Goal: Information Seeking & Learning: Check status

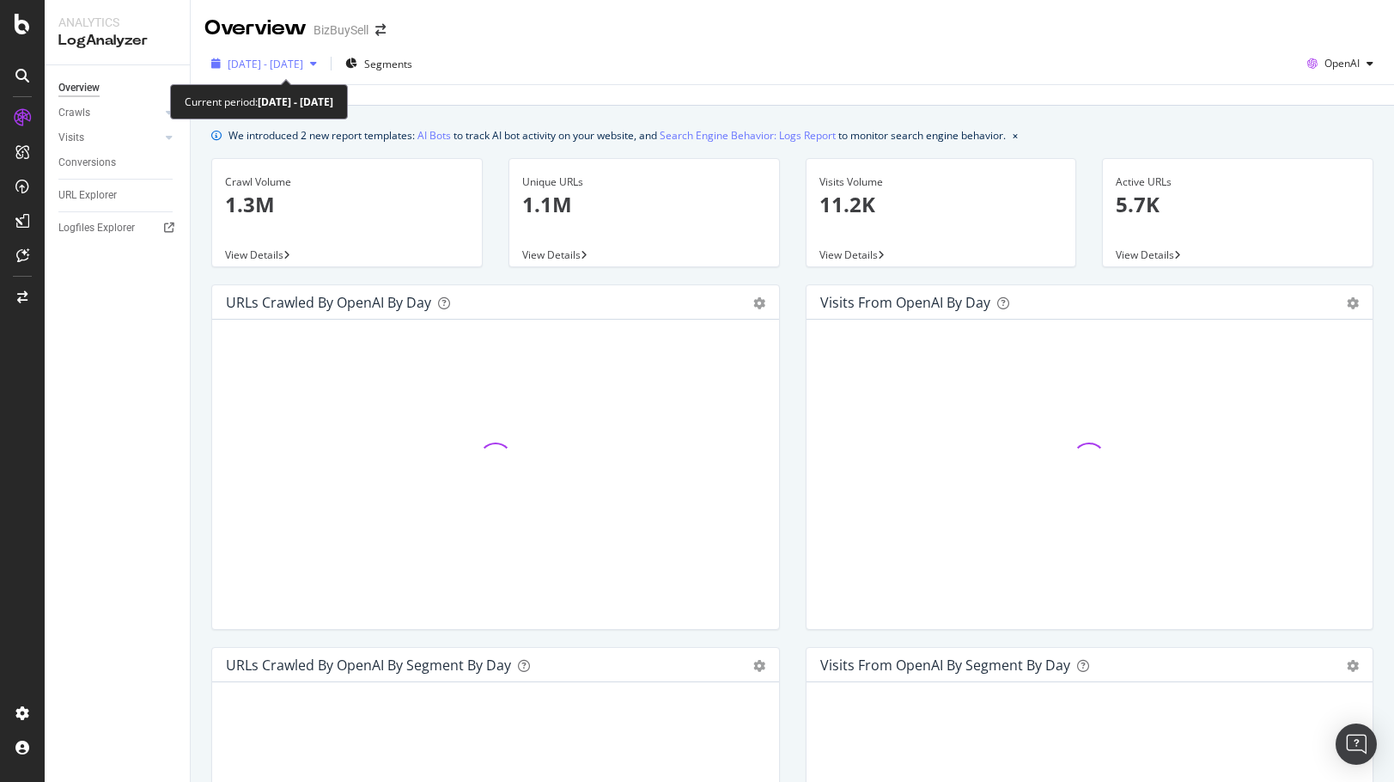
click at [292, 66] on span "[DATE] - [DATE]" at bounding box center [266, 64] width 76 height 15
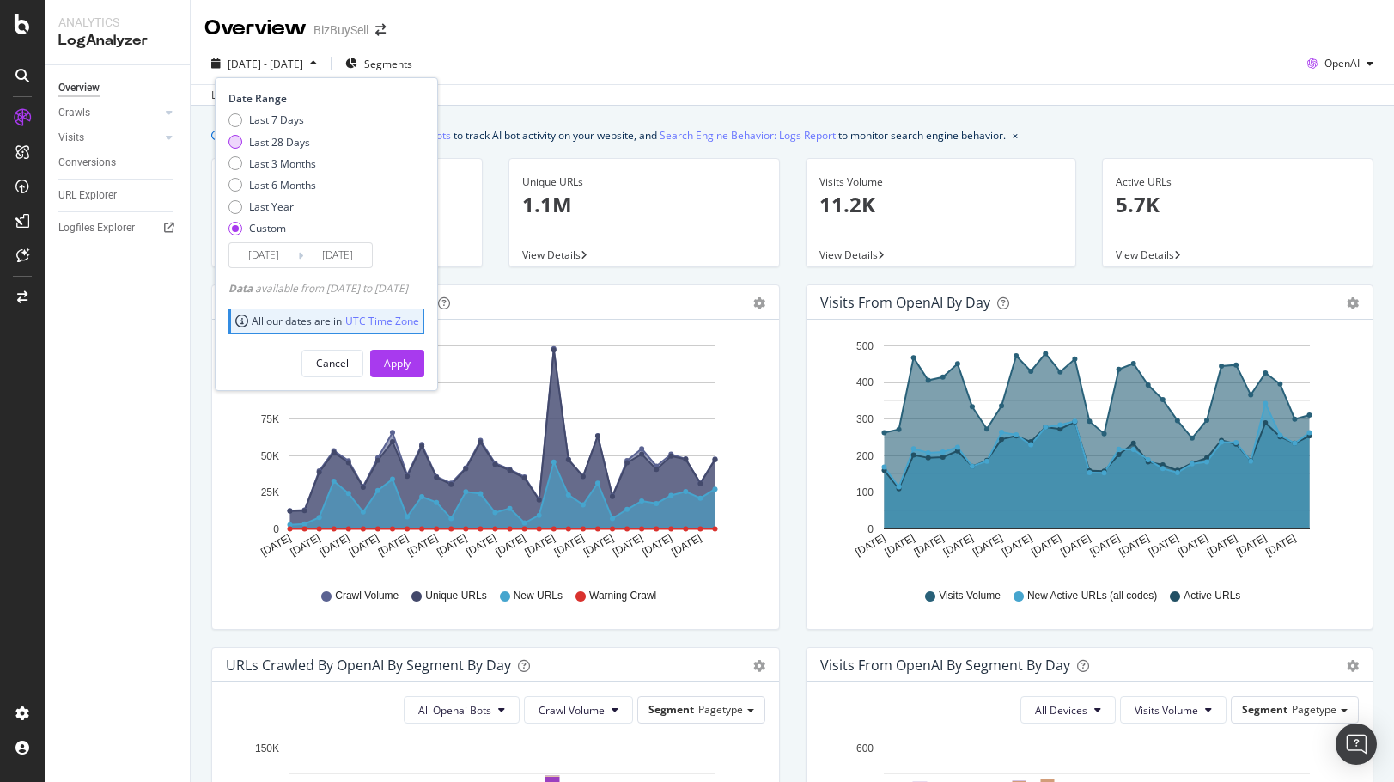
click at [236, 146] on div "Last 28 Days" at bounding box center [236, 142] width 14 height 14
type input "[DATE]"
click at [411, 363] on div "Apply" at bounding box center [397, 363] width 27 height 15
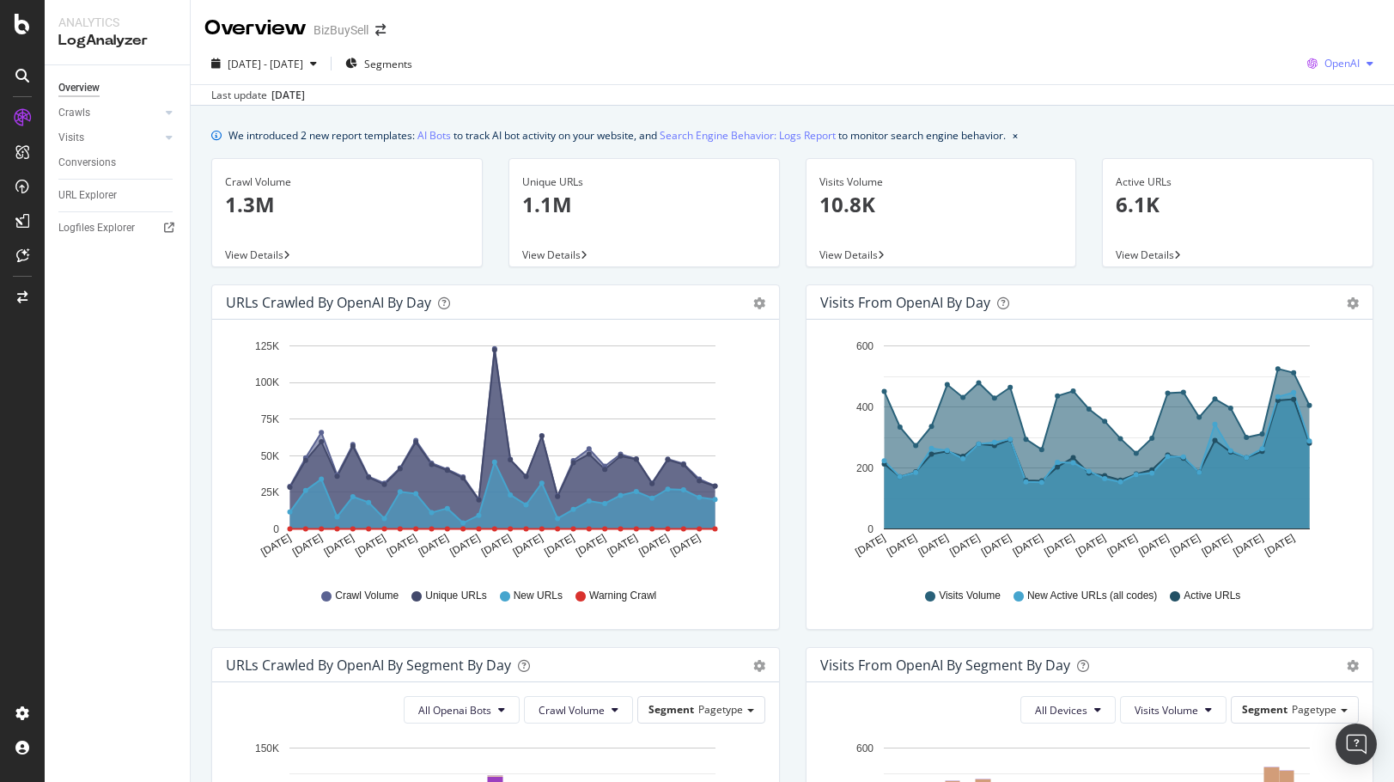
click at [1338, 55] on div "OpenAI" at bounding box center [1341, 64] width 80 height 26
click at [1333, 94] on span "Google" at bounding box center [1341, 97] width 64 height 15
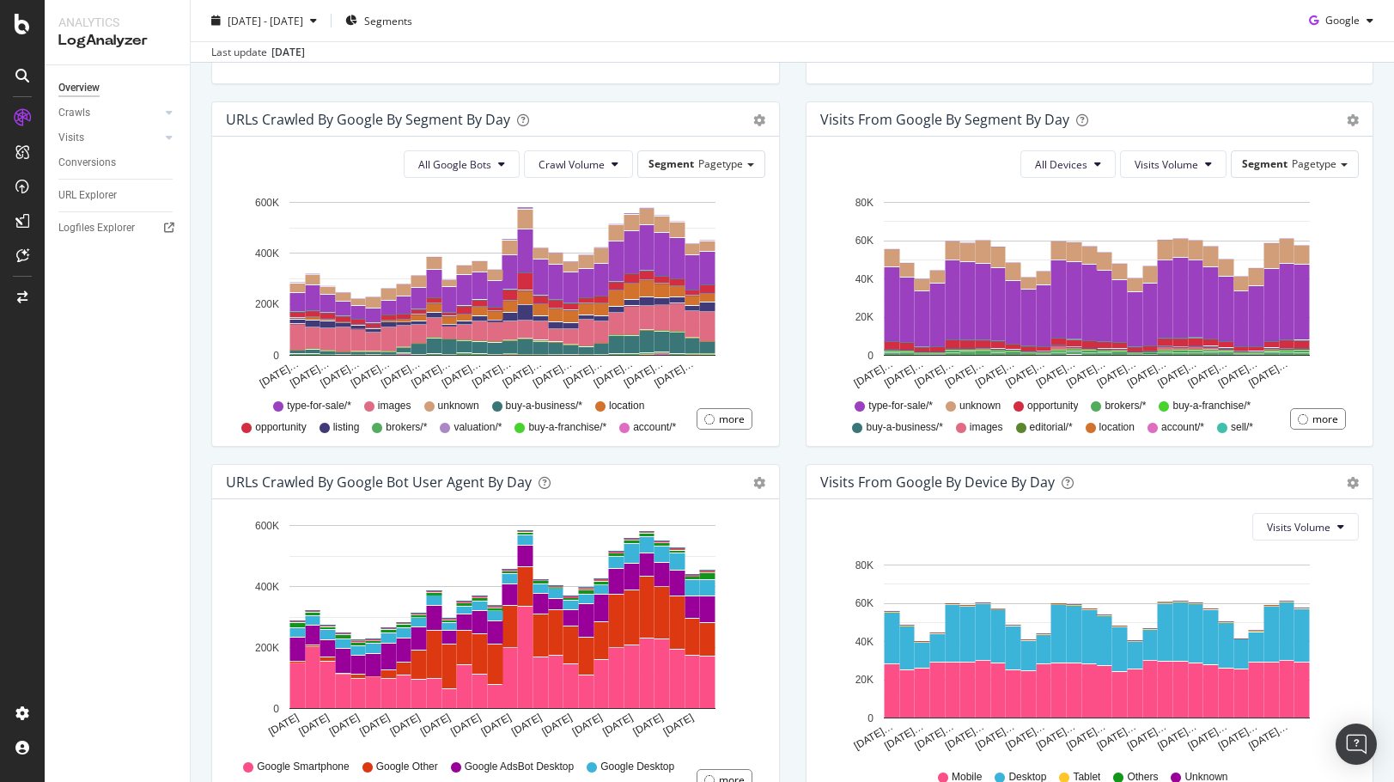
scroll to position [515, 0]
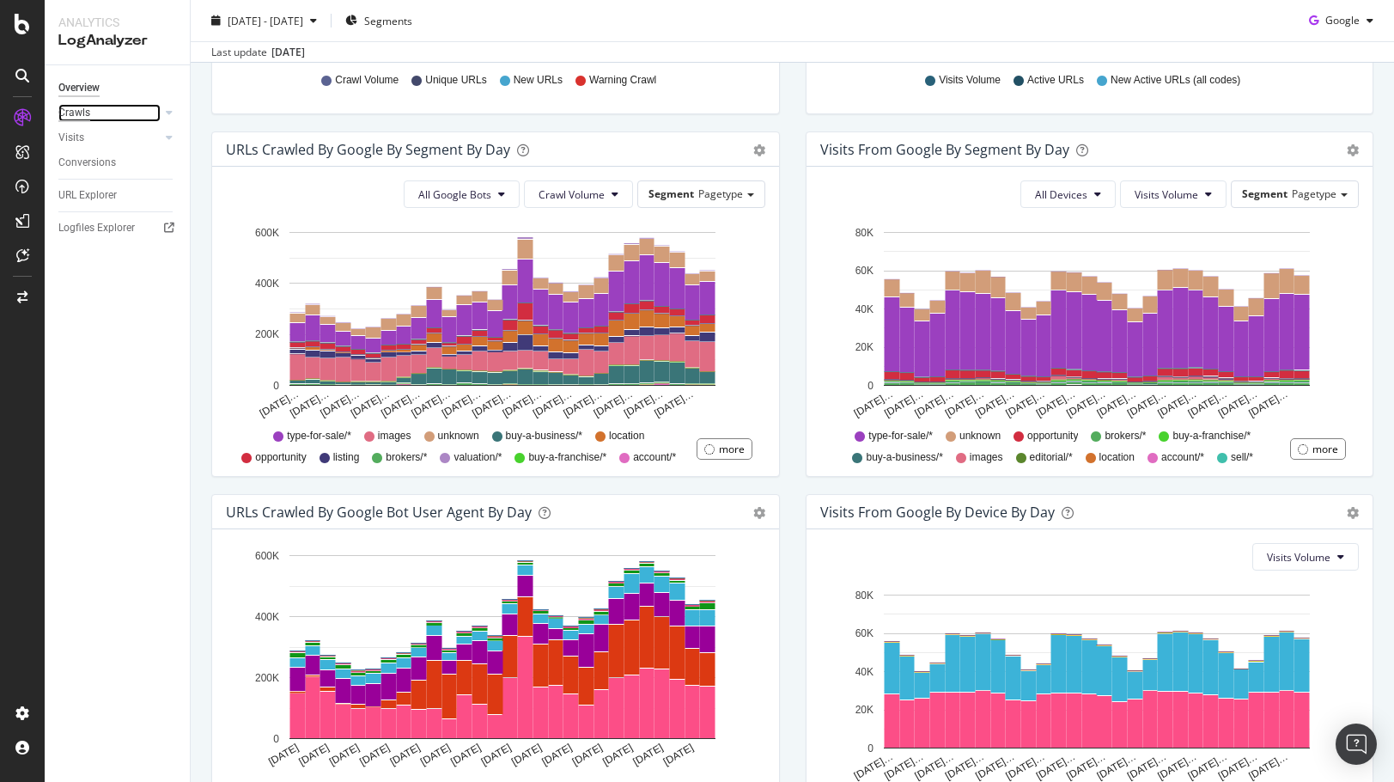
click at [66, 113] on div "Crawls" at bounding box center [74, 113] width 32 height 18
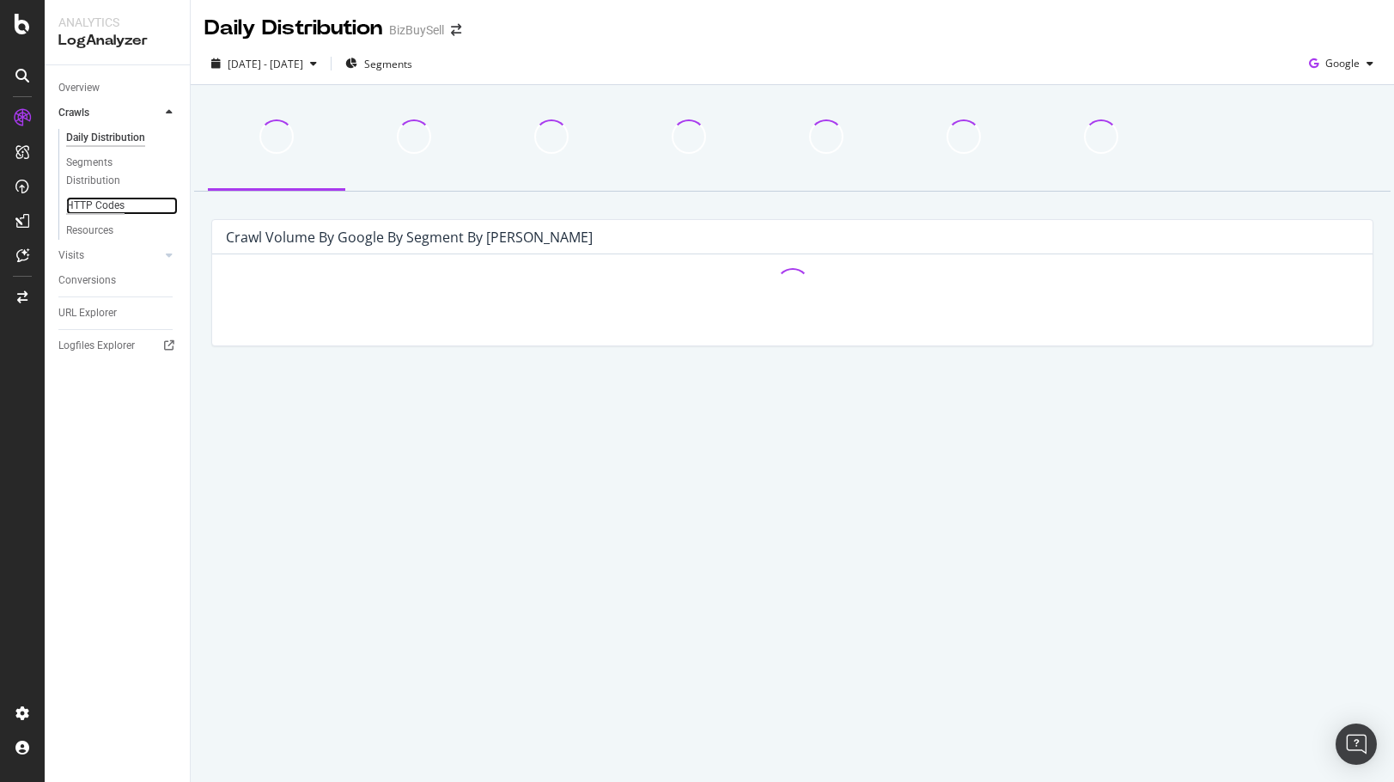
click at [97, 199] on div "HTTP Codes" at bounding box center [95, 206] width 58 height 18
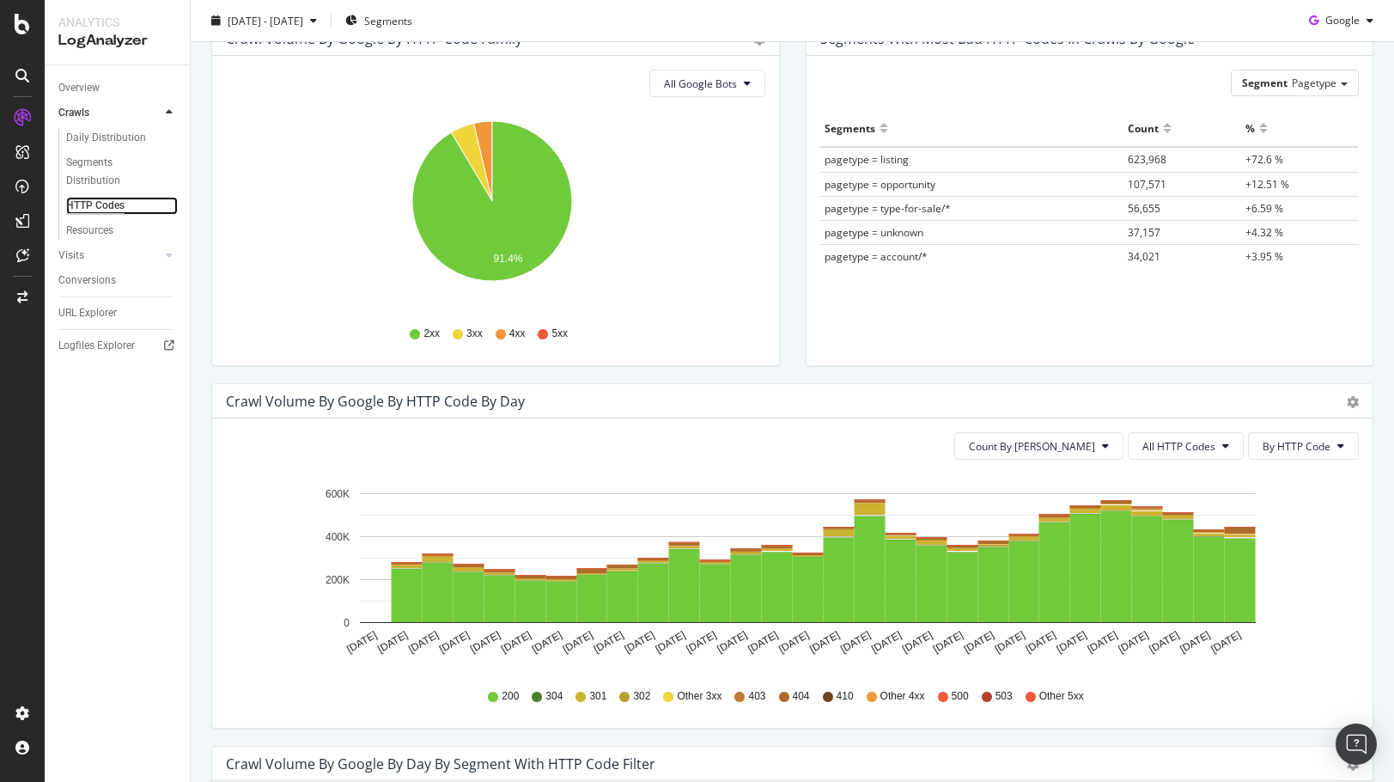
scroll to position [344, 0]
